Goal: Navigation & Orientation: Find specific page/section

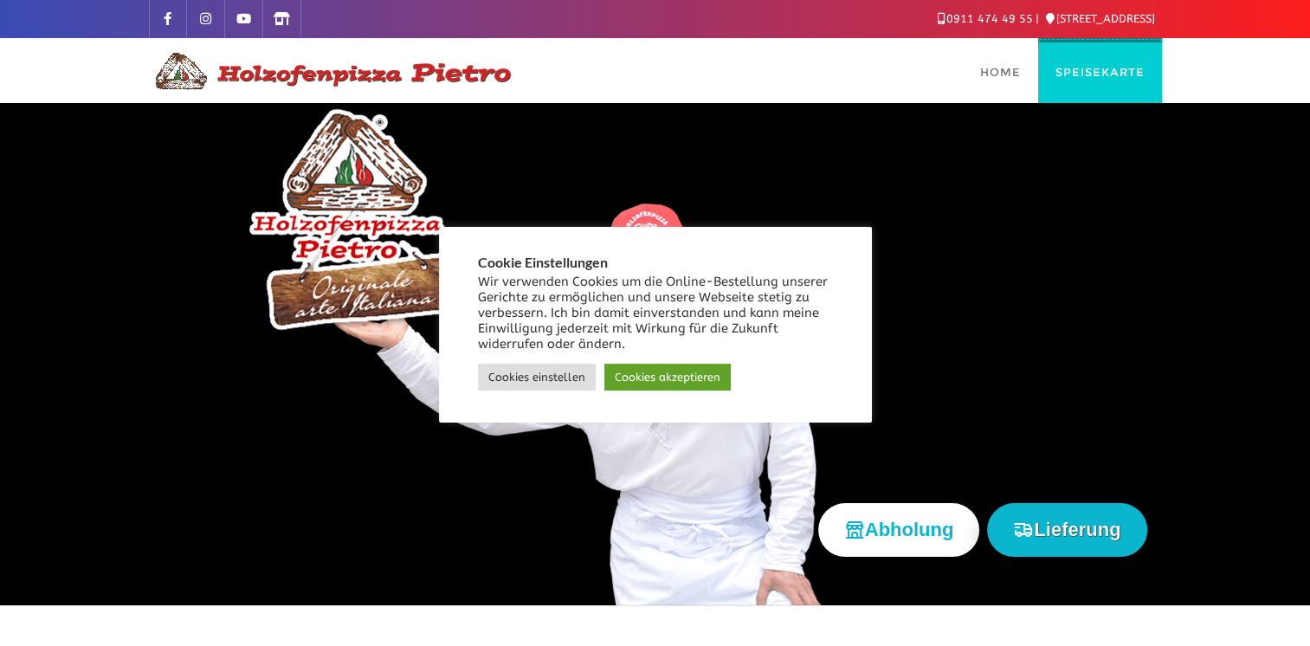
click at [1088, 68] on span "Speisekarte" at bounding box center [1099, 72] width 89 height 14
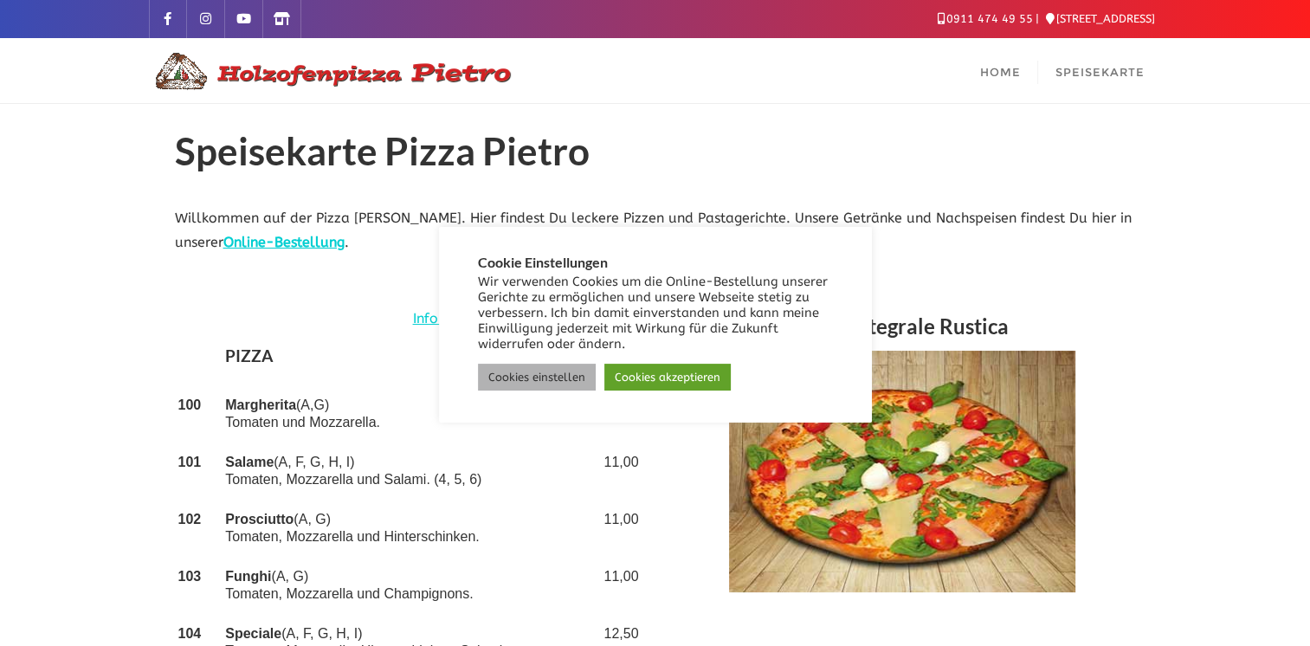
click at [509, 372] on link "Cookies einstellen" at bounding box center [537, 377] width 118 height 27
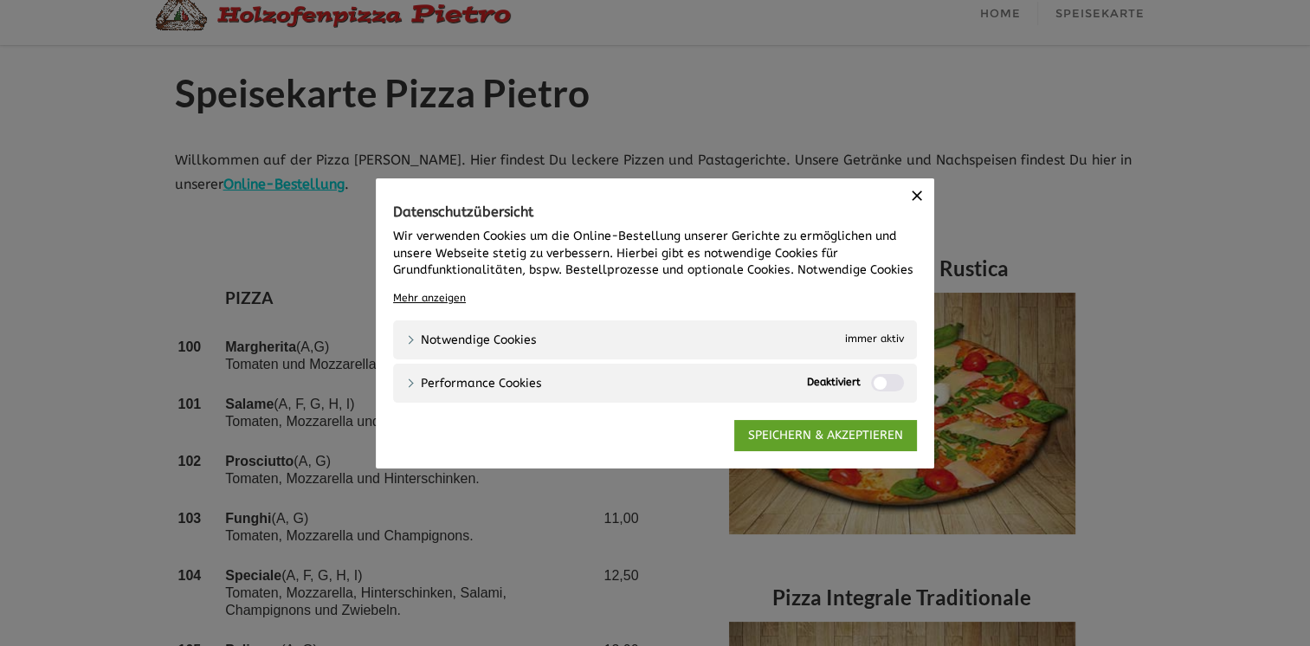
scroll to position [105, 0]
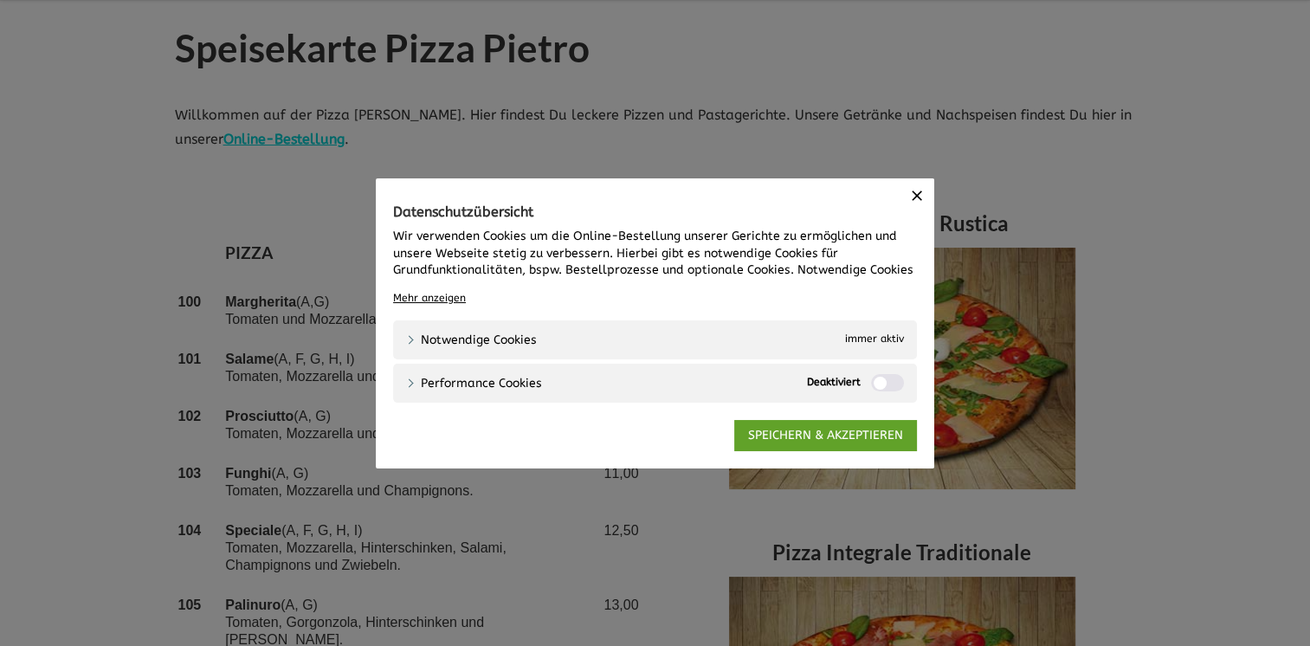
click at [914, 192] on icon "button" at bounding box center [916, 195] width 10 height 10
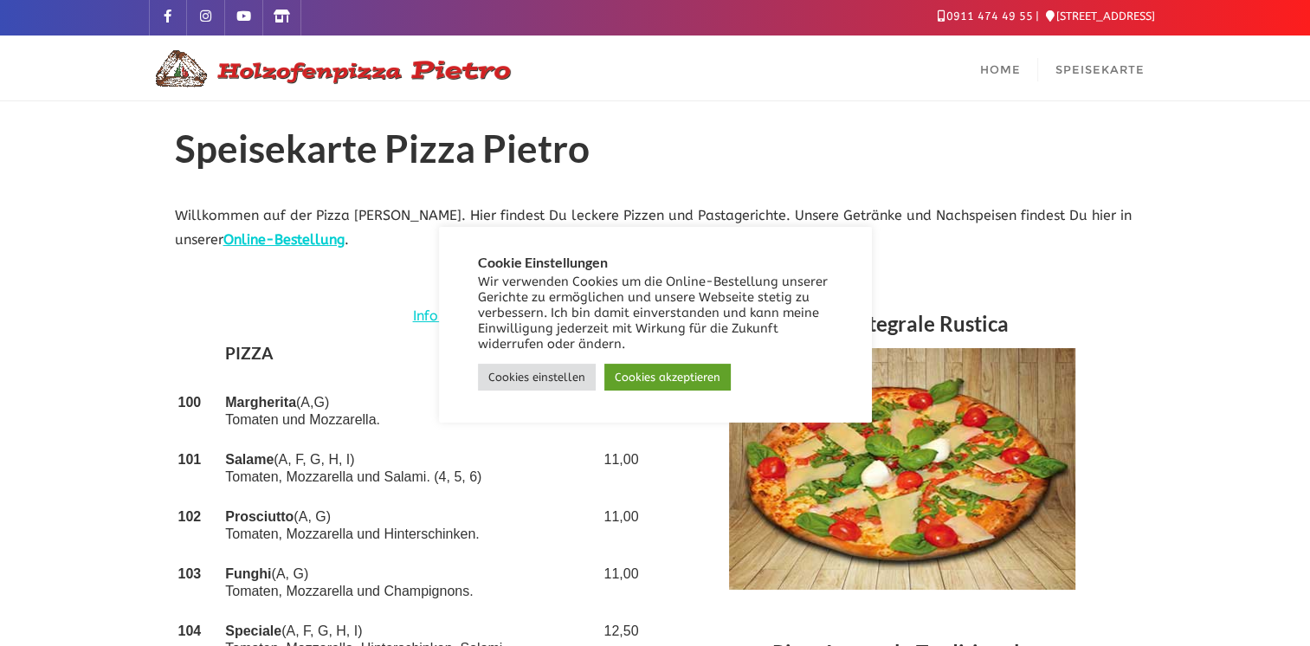
scroll to position [0, 0]
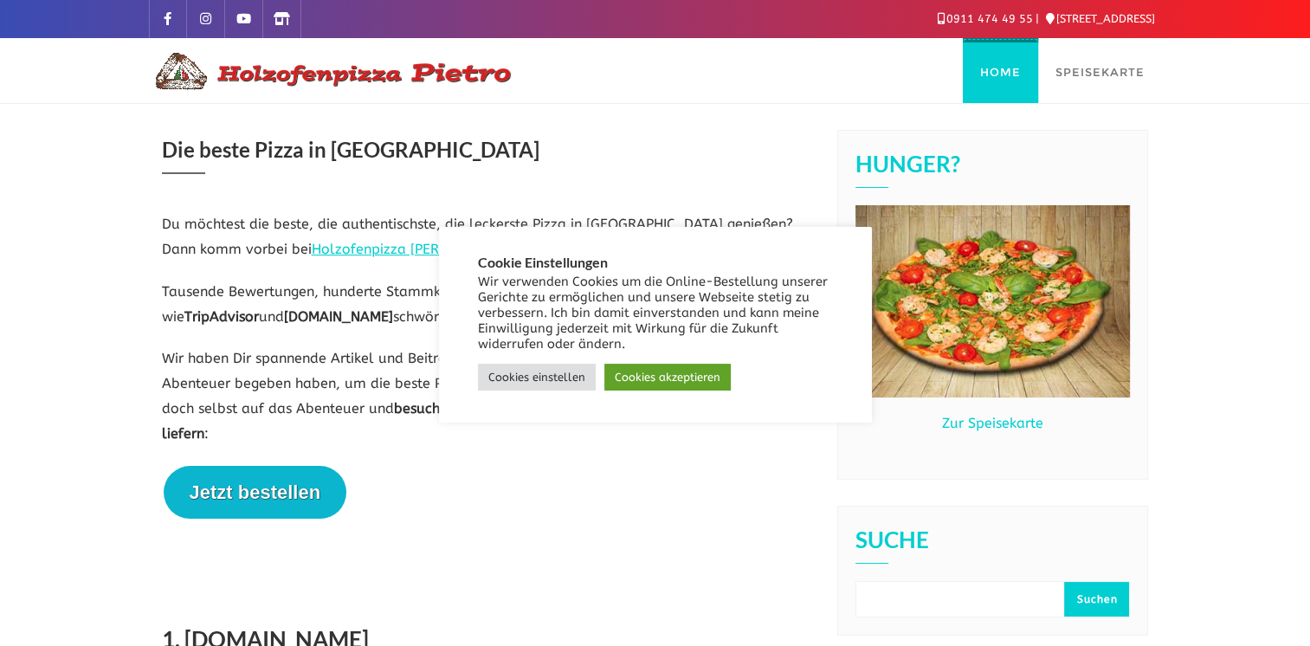
click at [989, 62] on link "Home" at bounding box center [1000, 70] width 75 height 65
